Goal: Complete application form: Complete application form

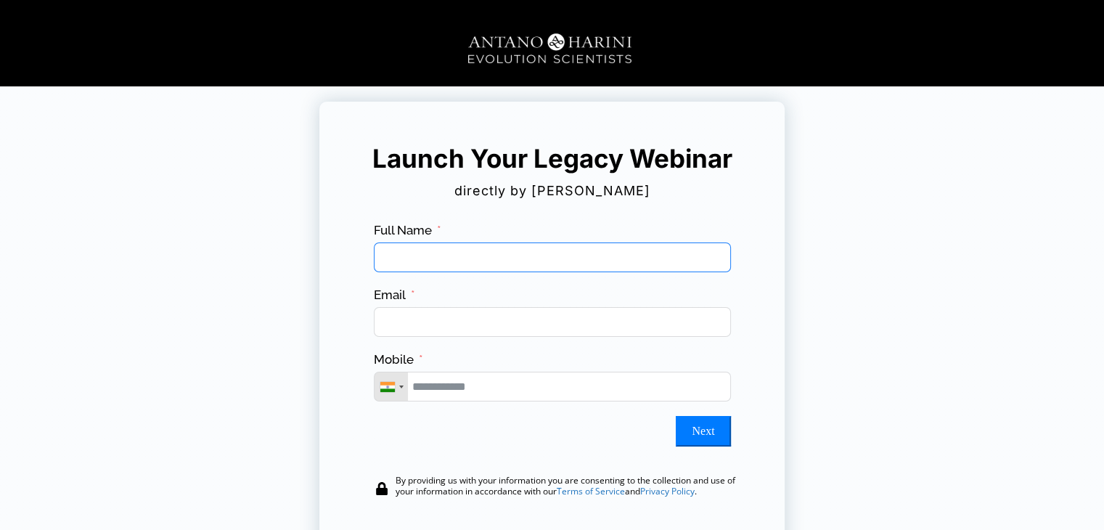
click at [607, 250] on input "Full Name" at bounding box center [552, 257] width 357 height 30
type input "**********"
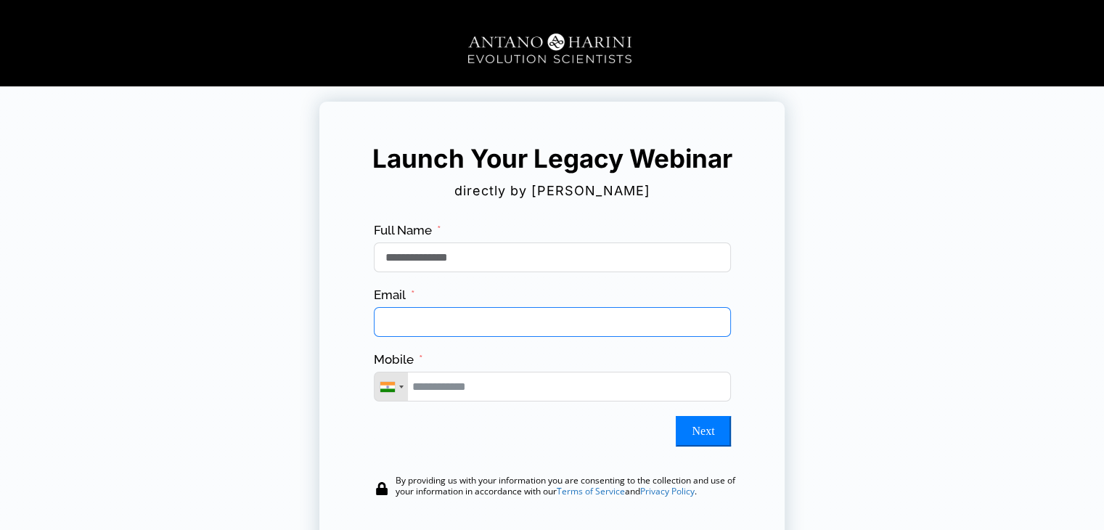
click at [554, 320] on input "Email" at bounding box center [552, 322] width 357 height 30
type input "**********"
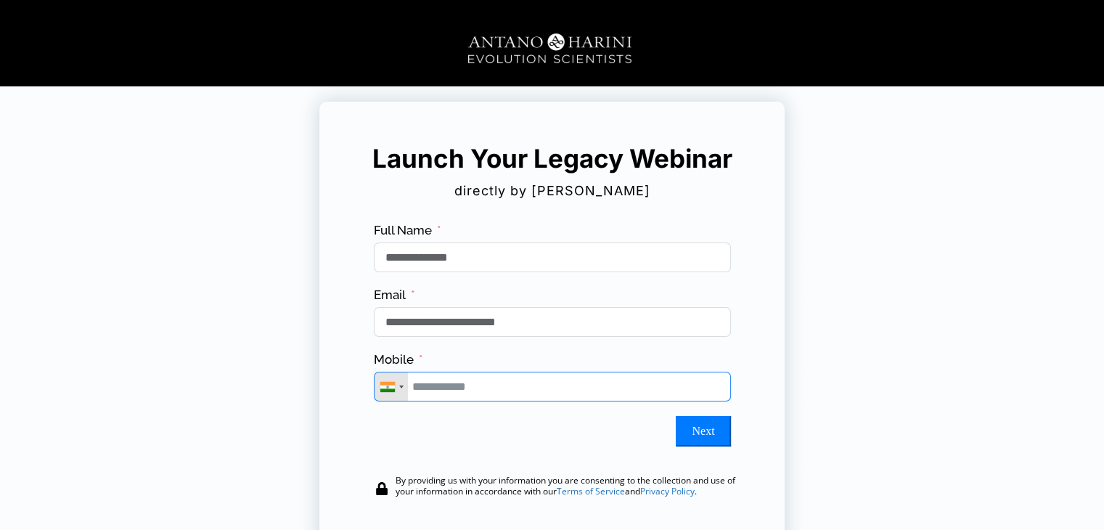
click at [507, 400] on input "Mobile" at bounding box center [552, 387] width 357 height 30
click at [714, 443] on button "Next" at bounding box center [703, 431] width 54 height 30
type input "**********"
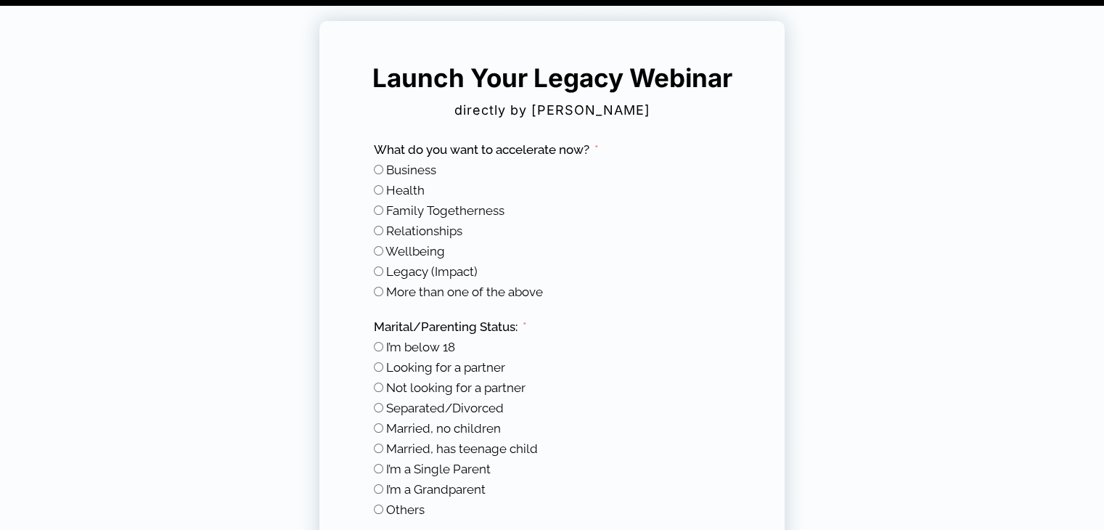
scroll to position [104, 0]
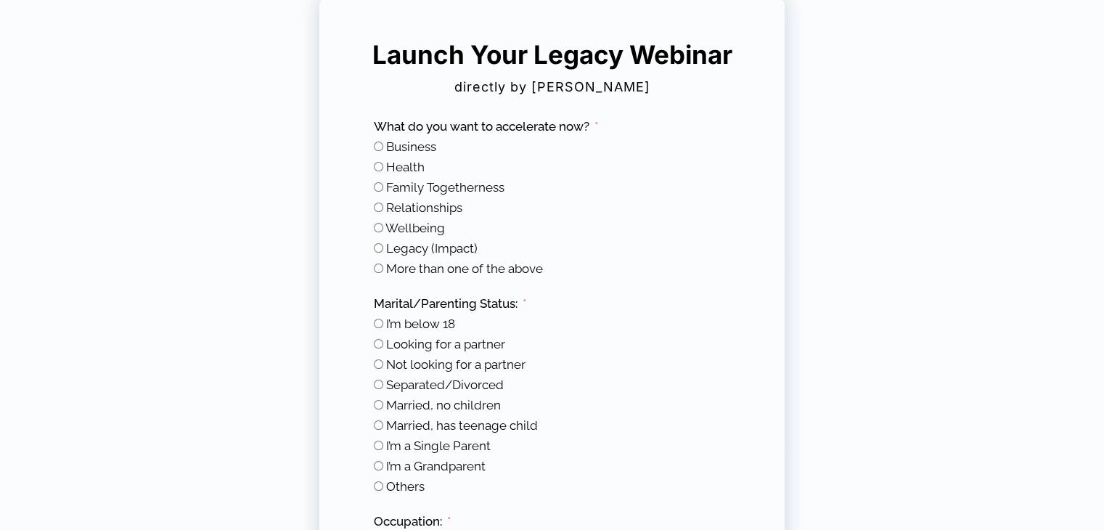
click at [439, 272] on span "More than one of the above" at bounding box center [464, 268] width 157 height 15
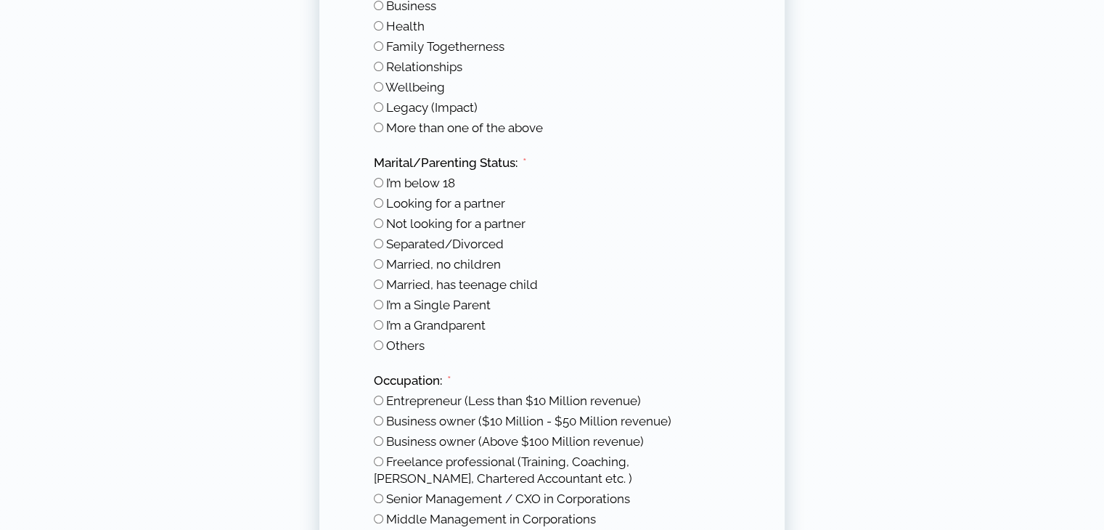
scroll to position [246, 0]
click at [423, 221] on span "Not looking for a partner" at bounding box center [455, 222] width 139 height 15
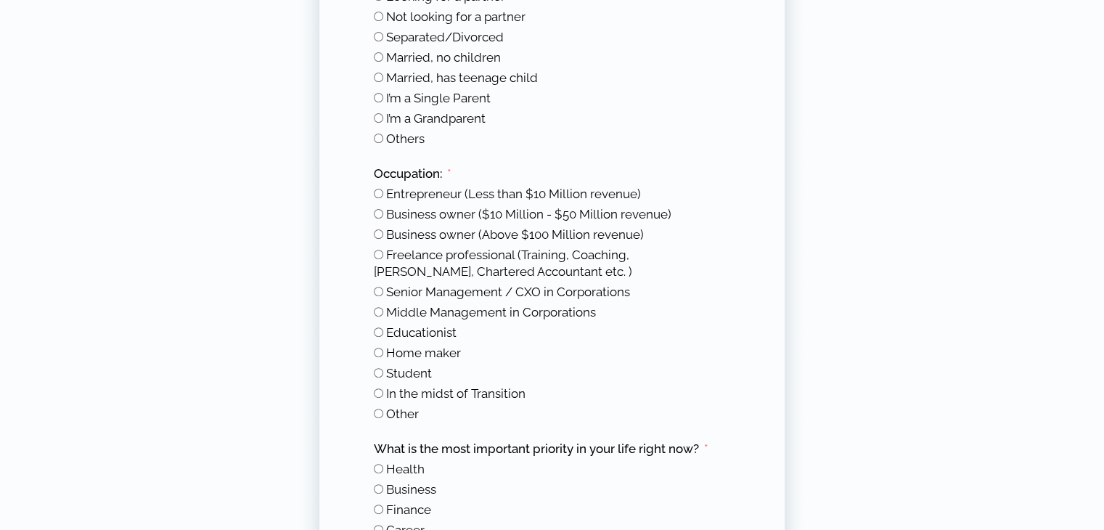
scroll to position [453, 0]
click at [412, 406] on span "Other" at bounding box center [402, 412] width 33 height 15
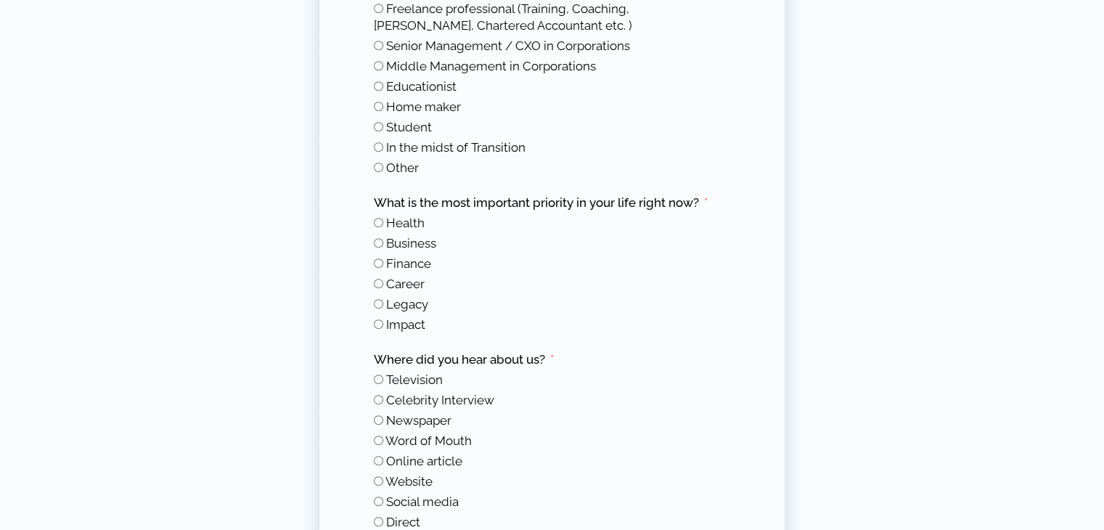
scroll to position [702, 0]
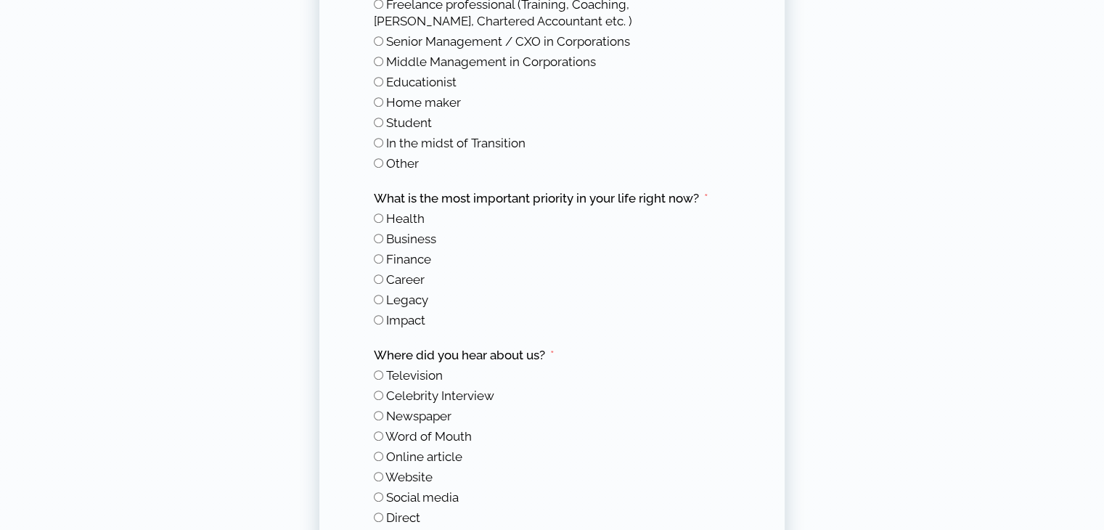
click at [398, 258] on span "Finance" at bounding box center [408, 259] width 45 height 15
click at [399, 279] on span "Career" at bounding box center [405, 279] width 38 height 15
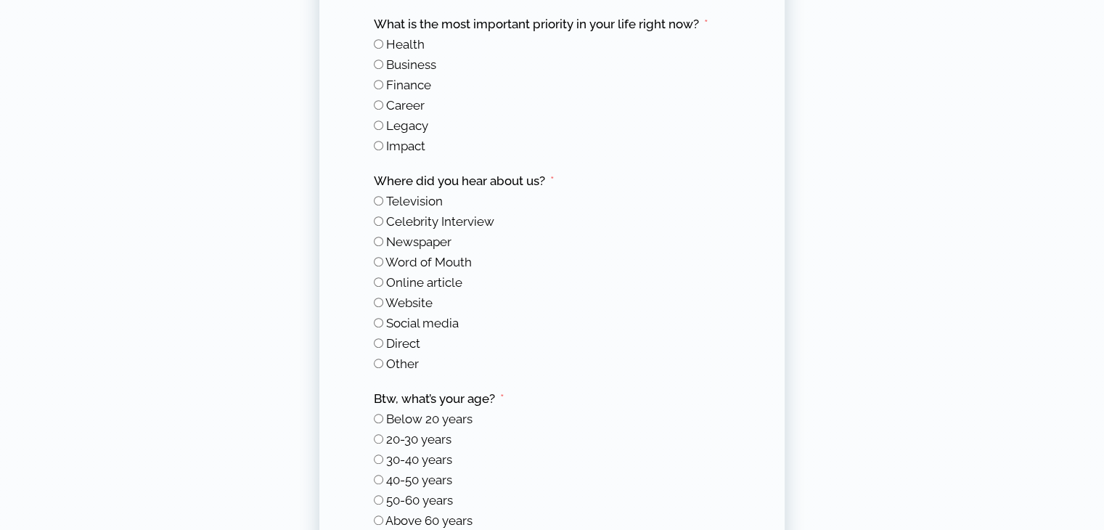
scroll to position [874, 0]
click at [416, 300] on span "Website" at bounding box center [408, 304] width 47 height 15
click at [415, 321] on span "Social media" at bounding box center [422, 324] width 73 height 15
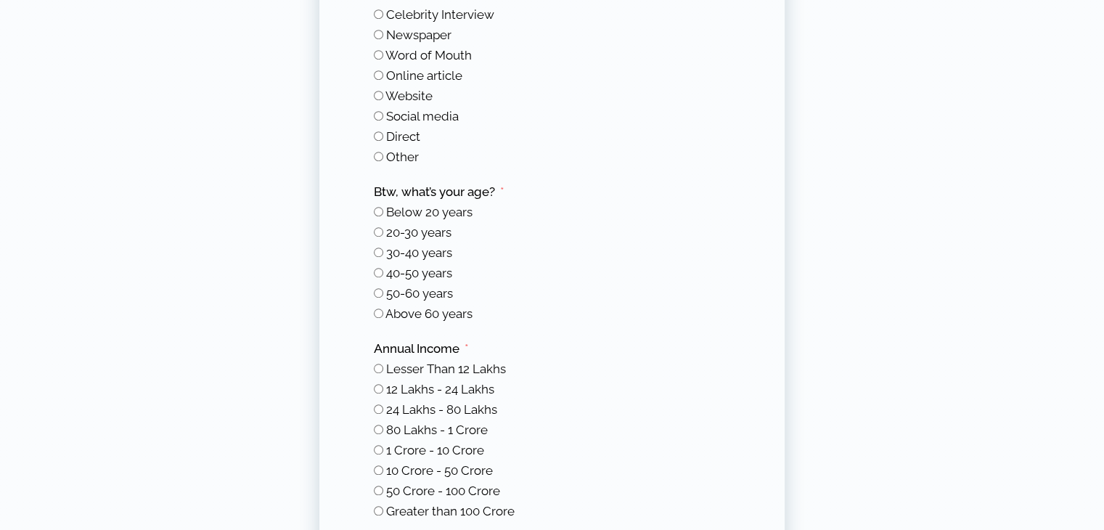
scroll to position [1085, 0]
click at [418, 223] on span "20-30 years" at bounding box center [418, 230] width 65 height 15
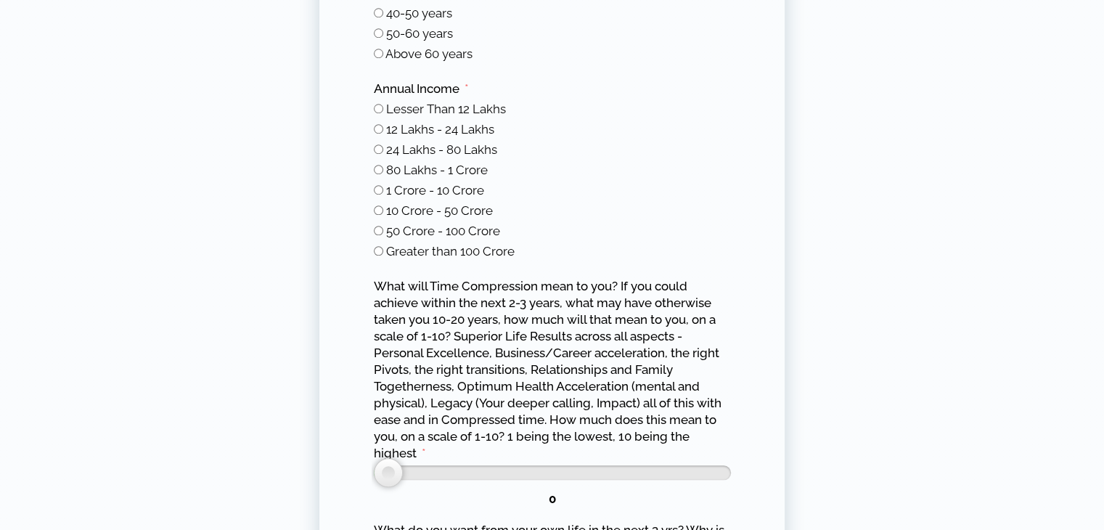
scroll to position [1343, 0]
click at [410, 113] on span "Lesser Than 12 Lakhs" at bounding box center [446, 108] width 120 height 15
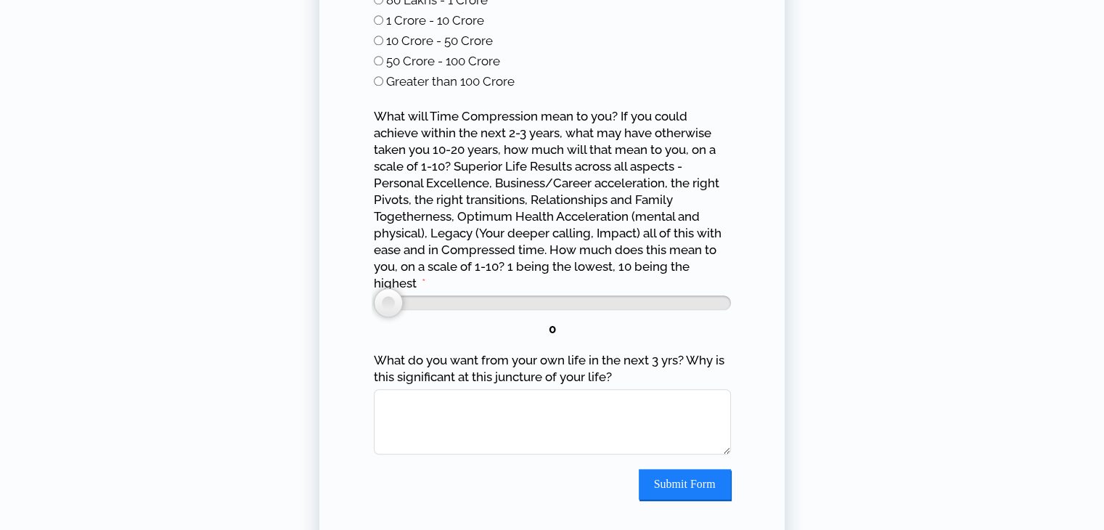
scroll to position [1509, 0]
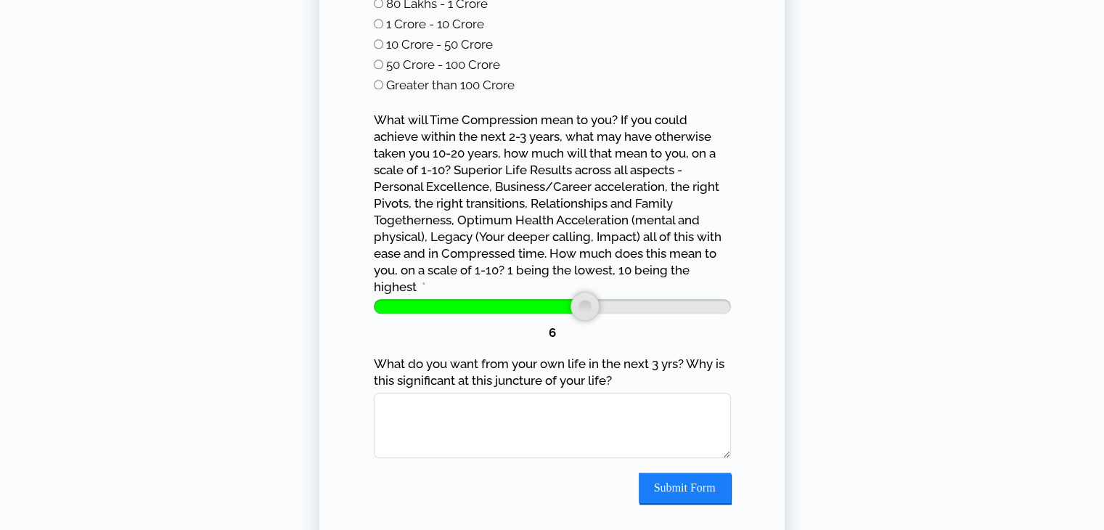
click at [573, 319] on div "6" at bounding box center [552, 320] width 357 height 42
type input "*"
click at [637, 308] on div at bounding box center [650, 306] width 29 height 29
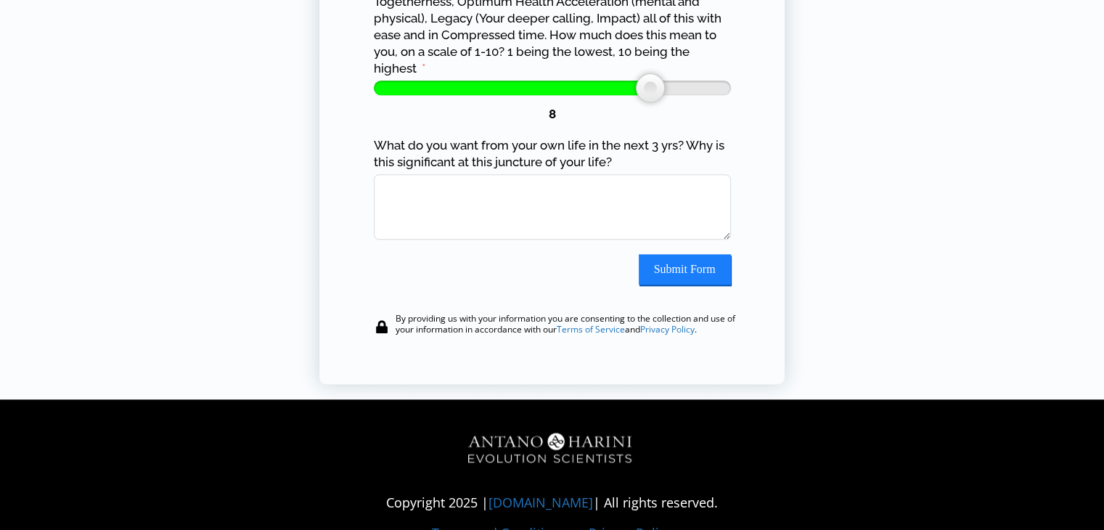
scroll to position [1764, 0]
